Goal: Task Accomplishment & Management: Use online tool/utility

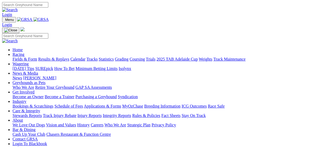
drag, startPoint x: 0, startPoint y: 0, endPoint x: 303, endPoint y: 92, distance: 316.1
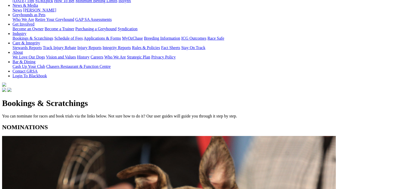
scroll to position [78, 0]
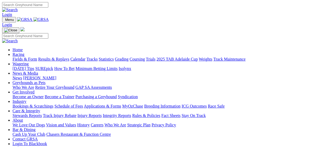
click at [38, 71] on link "News & Media" at bounding box center [26, 73] width 26 height 4
click at [22, 76] on link "News" at bounding box center [17, 78] width 9 height 4
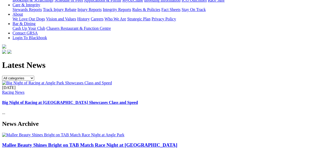
scroll to position [125, 0]
